Goal: Information Seeking & Learning: Learn about a topic

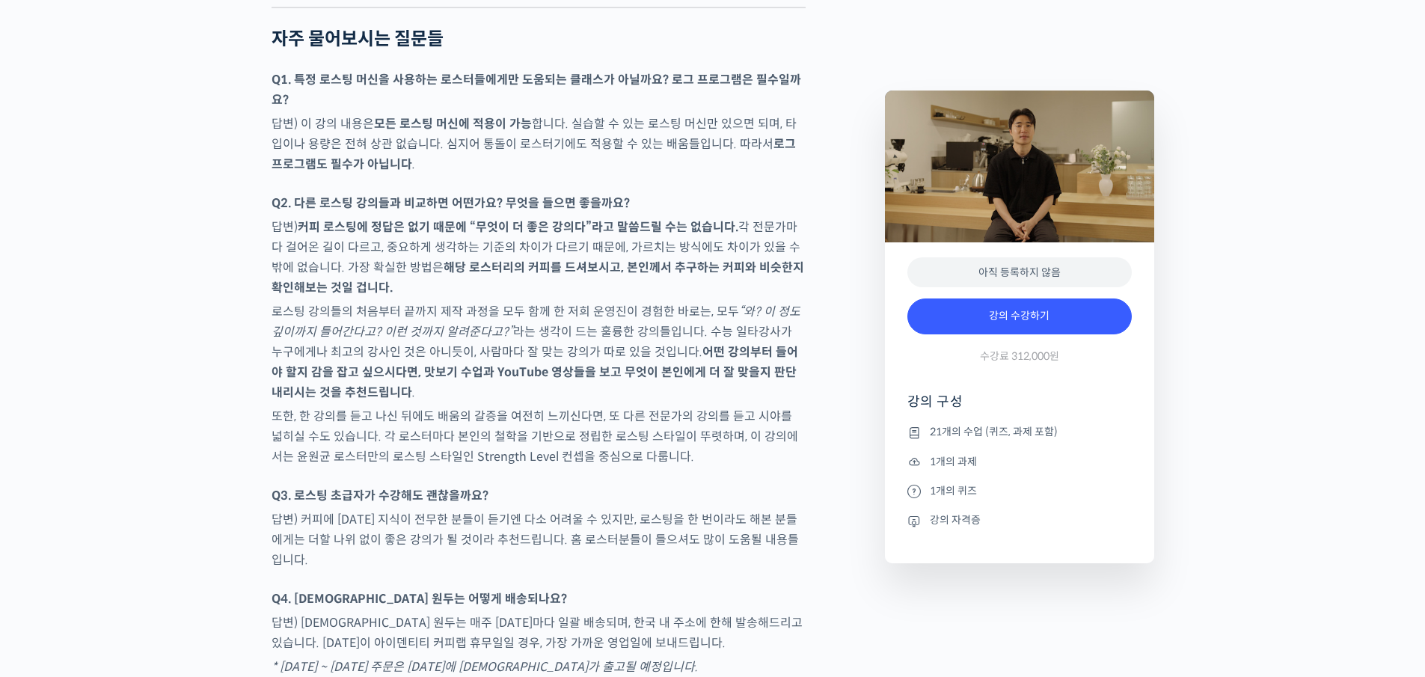
scroll to position [7032, 0]
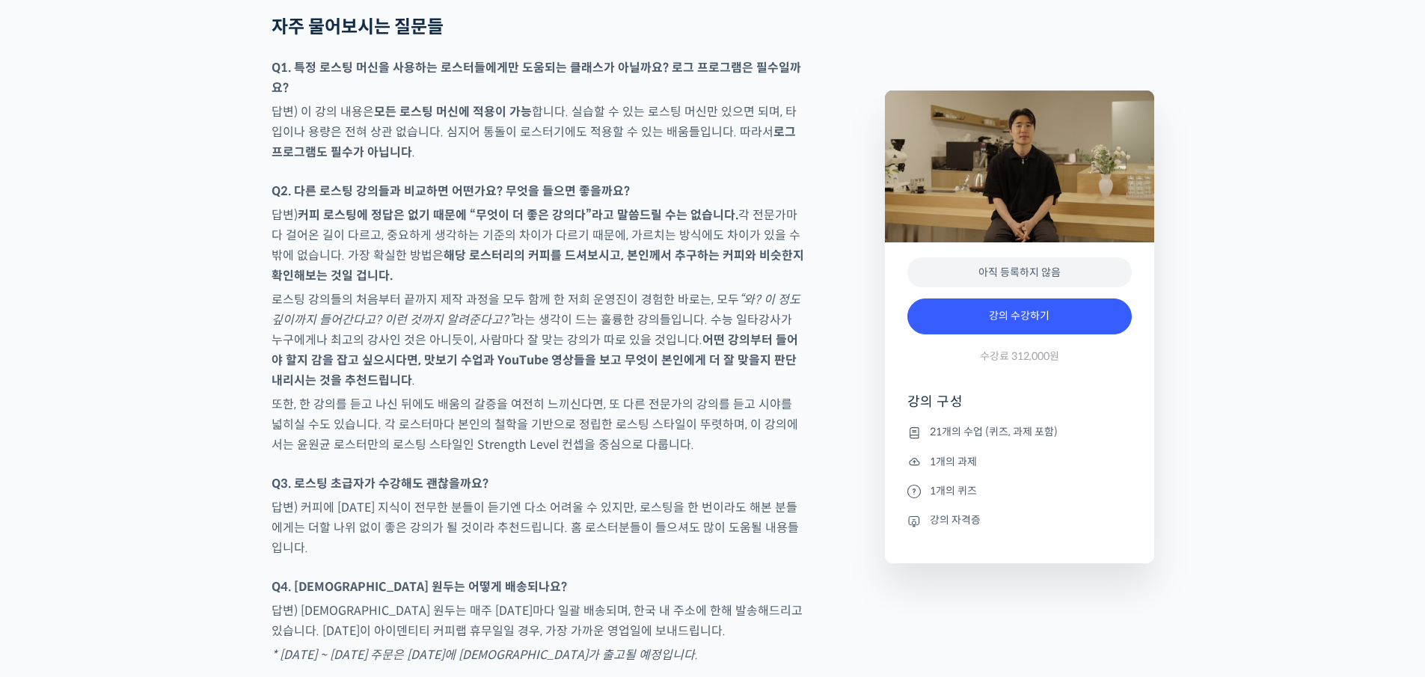
click at [700, 498] on p "답변) 커피에 [DATE] 지식이 전무한 분들이 듣기엔 다소 어려울 수 있지만, 로스팅을 한 번이라도 해본 분들에게는 더할 나위 없이 좋은 강…" at bounding box center [539, 528] width 534 height 61
drag, startPoint x: 556, startPoint y: 480, endPoint x: 769, endPoint y: 485, distance: 213.3
click at [769, 498] on p "답변) 커피에 [DATE] 지식이 전무한 분들이 듣기엔 다소 어려울 수 있지만, 로스팅을 한 번이라도 해본 분들에게는 더할 나위 없이 좋은 강…" at bounding box center [539, 528] width 534 height 61
click at [770, 498] on p "답변) 커피에 [DATE] 지식이 전무한 분들이 듣기엔 다소 어려울 수 있지만, 로스팅을 한 번이라도 해본 분들에게는 더할 나위 없이 좋은 강…" at bounding box center [539, 528] width 534 height 61
drag, startPoint x: 549, startPoint y: 548, endPoint x: 608, endPoint y: 551, distance: 59.2
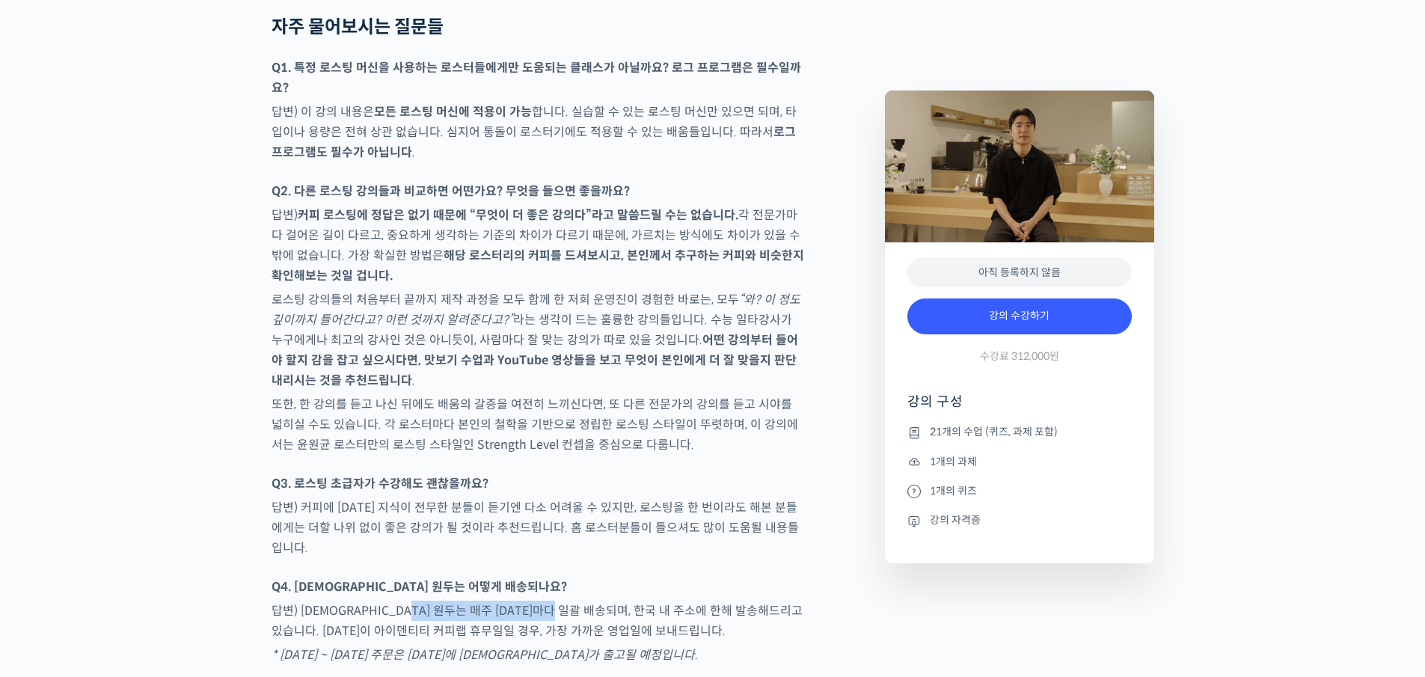
click at [606, 601] on p "답변) [DEMOGRAPHIC_DATA] 원두는 매주 [DATE]마다 일괄 배송되며, 한국 내 주소에 한해 발송해드리고 있습니다. [DATE]…" at bounding box center [539, 621] width 534 height 40
click at [609, 601] on p "답변) [DEMOGRAPHIC_DATA] 원두는 매주 [DATE]마다 일괄 배송되며, 한국 내 주소에 한해 발송해드리고 있습니다. [DATE]…" at bounding box center [539, 621] width 534 height 40
drag, startPoint x: 551, startPoint y: 548, endPoint x: 635, endPoint y: 551, distance: 83.9
click at [631, 601] on p "답변) [DEMOGRAPHIC_DATA] 원두는 매주 [DATE]마다 일괄 배송되며, 한국 내 주소에 한해 발송해드리고 있습니다. [DATE]…" at bounding box center [539, 621] width 534 height 40
click at [635, 601] on p "답변) [DEMOGRAPHIC_DATA] 원두는 매주 [DATE]마다 일괄 배송되며, 한국 내 주소에 한해 발송해드리고 있습니다. [DATE]…" at bounding box center [539, 621] width 534 height 40
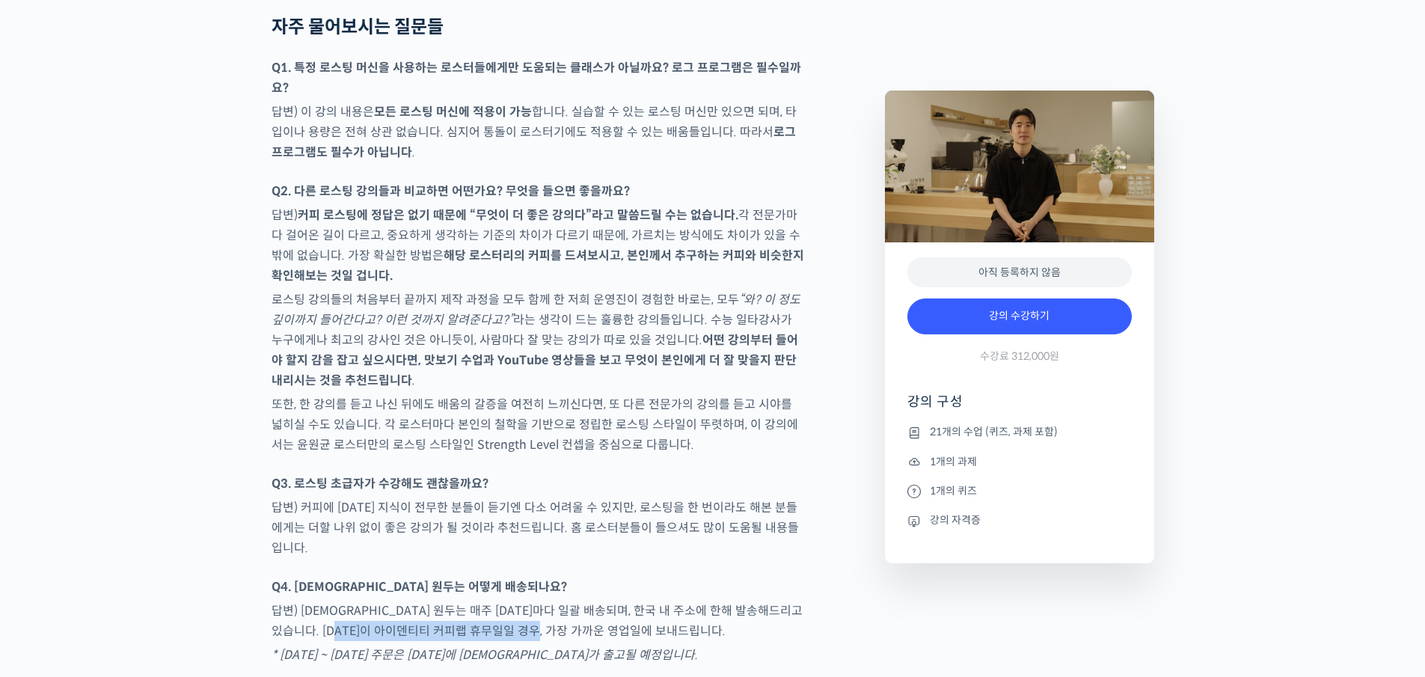
drag, startPoint x: 663, startPoint y: 560, endPoint x: 399, endPoint y: 571, distance: 264.4
click at [400, 601] on p "답변) [DEMOGRAPHIC_DATA] 원두는 매주 [DATE]마다 일괄 배송되며, 한국 내 주소에 한해 발송해드리고 있습니다. [DATE]…" at bounding box center [539, 621] width 534 height 40
click at [399, 601] on p "답변) [DEMOGRAPHIC_DATA] 원두는 매주 [DATE]마다 일괄 배송되며, 한국 내 주소에 한해 발송해드리고 있습니다. [DATE]…" at bounding box center [539, 621] width 534 height 40
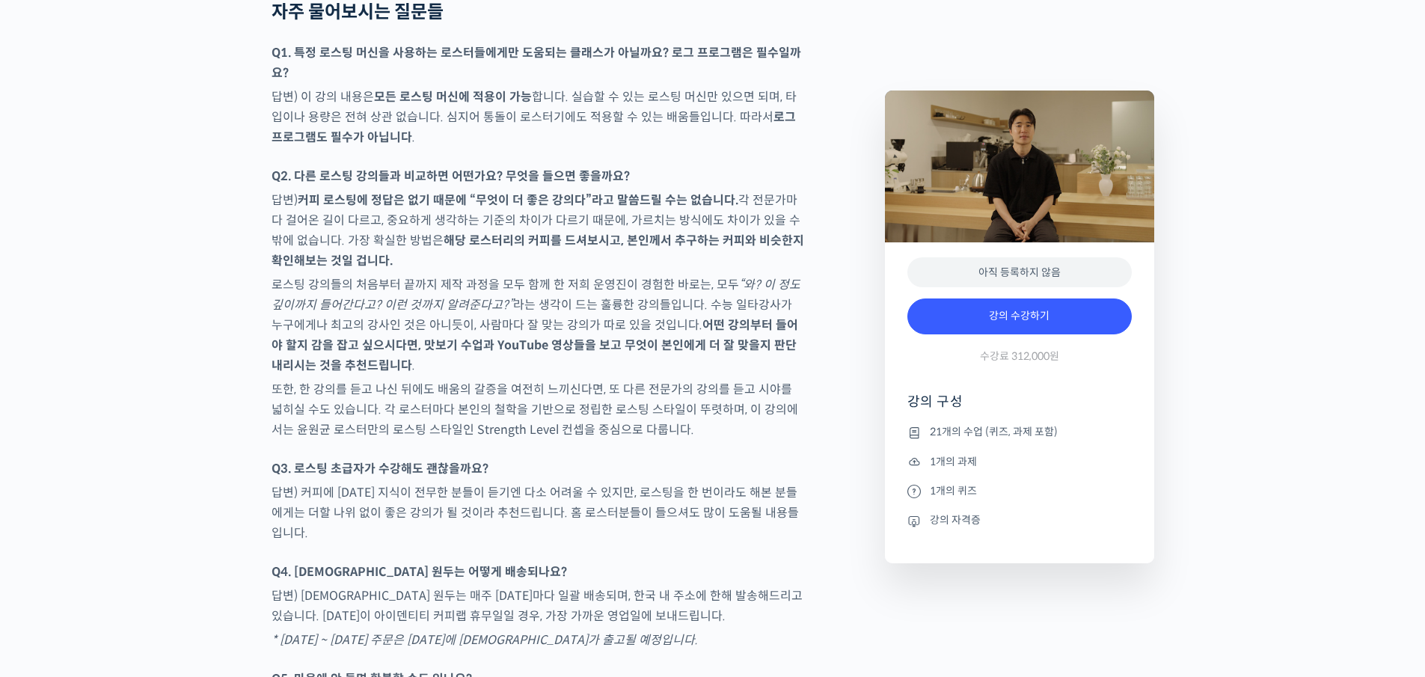
scroll to position [7063, 0]
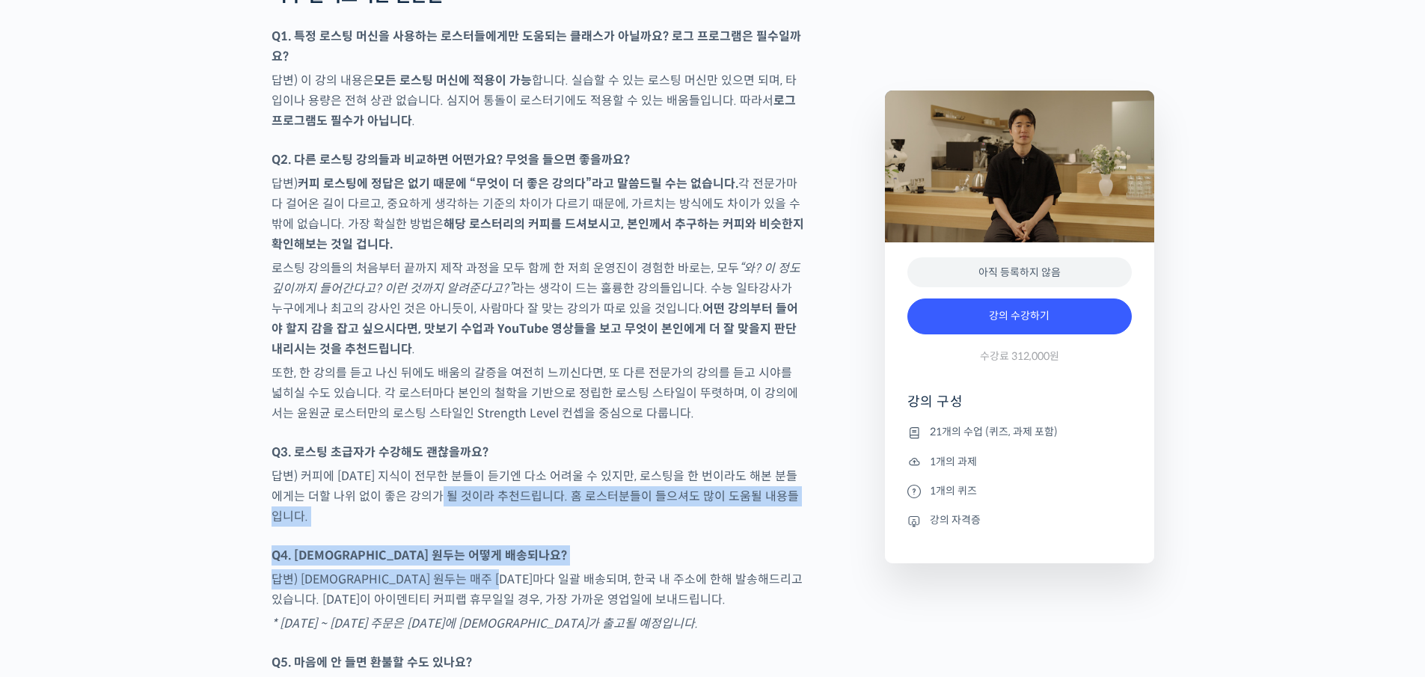
drag, startPoint x: 429, startPoint y: 440, endPoint x: 554, endPoint y: 527, distance: 152.0
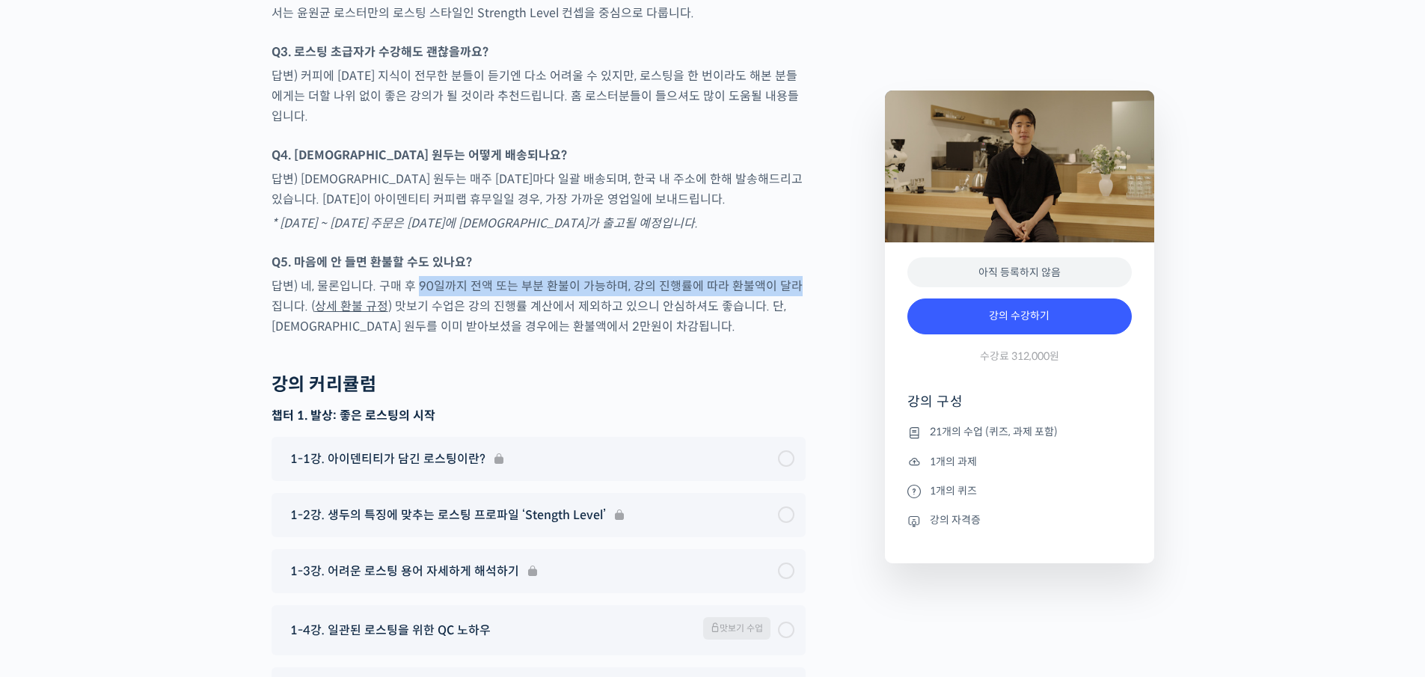
drag, startPoint x: 417, startPoint y: 221, endPoint x: 786, endPoint y: 221, distance: 368.9
click at [786, 276] on p "답변) 네, 물론입니다. 구매 후 90일까지 전액 또는 부분 환불이 가능하며, 강의 진행률에 따라 환불액이 달라집니다. ( 상세 환불 규정 )…" at bounding box center [539, 306] width 534 height 61
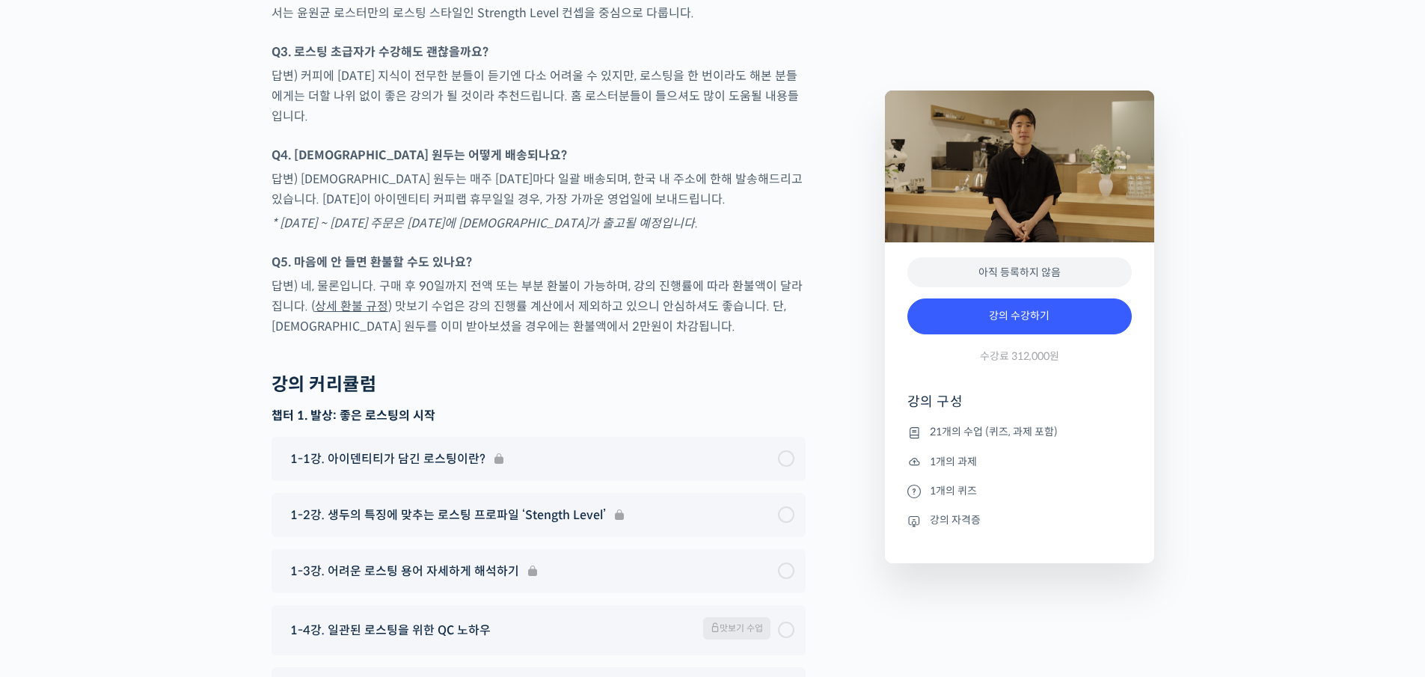
click at [777, 276] on p "답변) 네, 물론입니다. 구매 후 90일까지 전액 또는 부분 환불이 가능하며, 강의 진행률에 따라 환불액이 달라집니다. ( 상세 환불 규정 )…" at bounding box center [539, 306] width 534 height 61
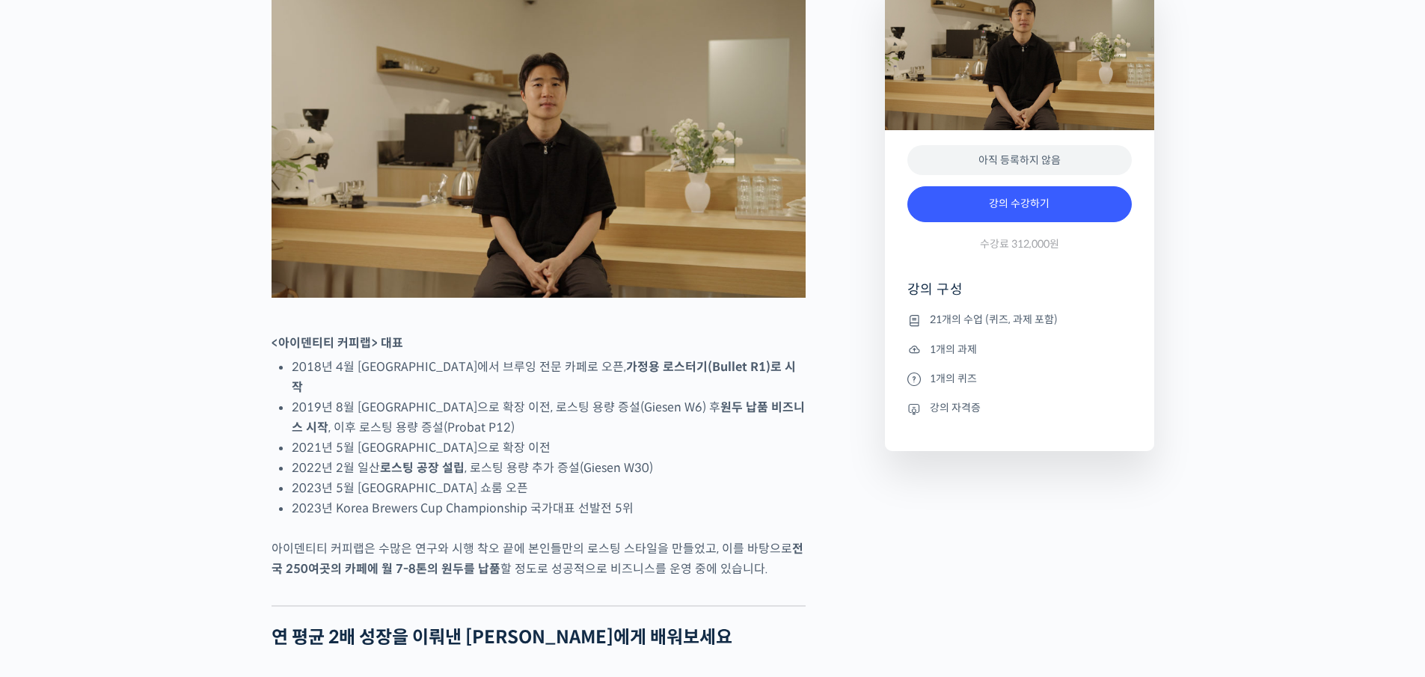
scroll to position [0, 0]
